Goal: Navigation & Orientation: Find specific page/section

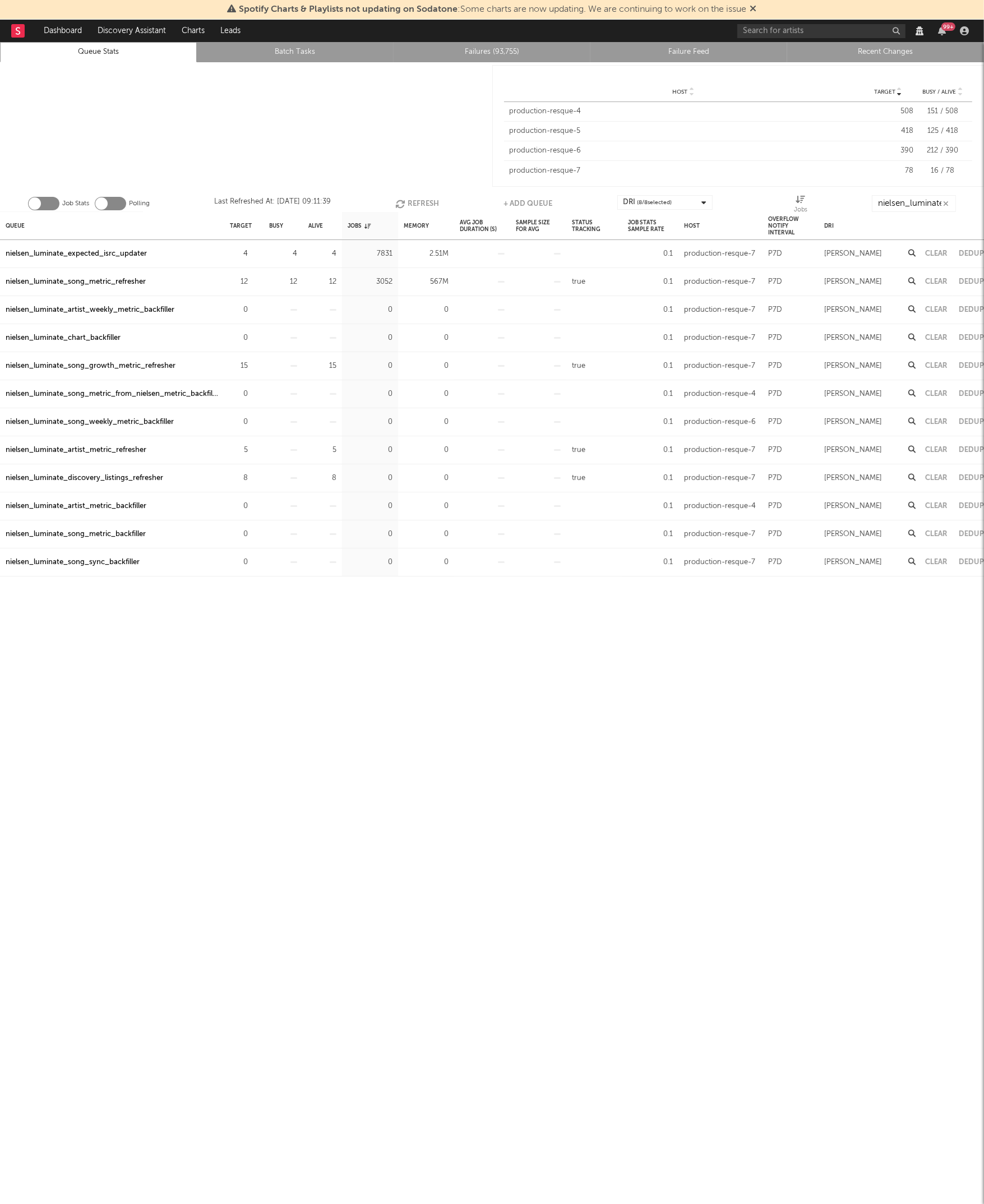
click at [410, 135] on div at bounding box center [246, 126] width 493 height 127
click at [872, 51] on link "Recent Changes" at bounding box center [885, 52] width 184 height 14
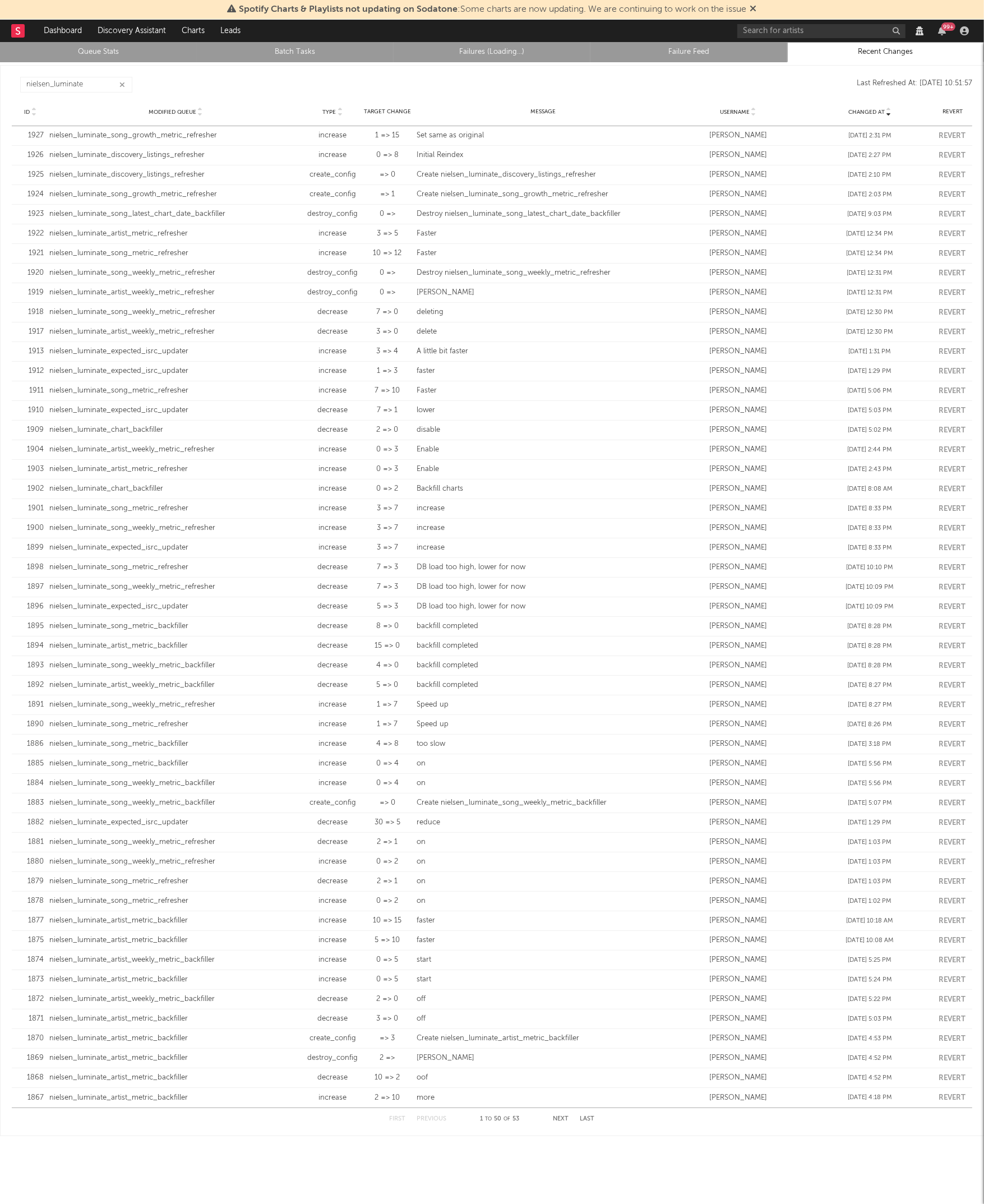
click at [85, 54] on link "Queue Stats" at bounding box center [98, 52] width 184 height 14
